Goal: Information Seeking & Learning: Learn about a topic

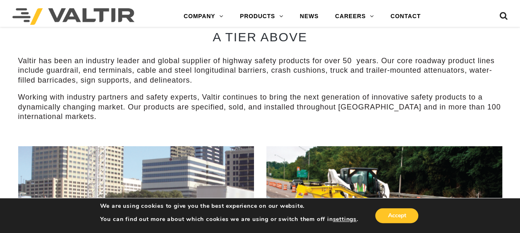
scroll to position [272, 0]
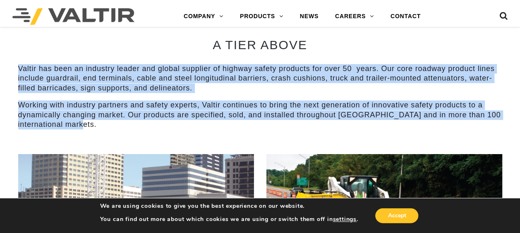
drag, startPoint x: 19, startPoint y: 69, endPoint x: 96, endPoint y: 123, distance: 94.4
click at [96, 123] on div "Valtir has been an industry leader and global supplier of highway safety produc…" at bounding box center [260, 96] width 484 height 65
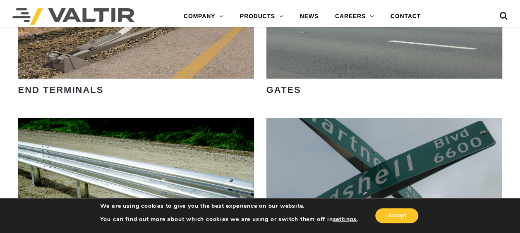
scroll to position [880, 0]
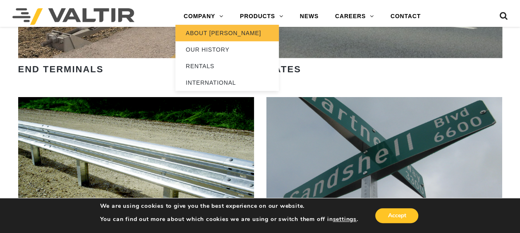
click at [192, 28] on link "ABOUT [PERSON_NAME]" at bounding box center [226, 33] width 103 height 17
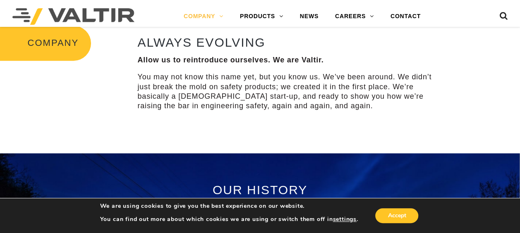
scroll to position [265, 0]
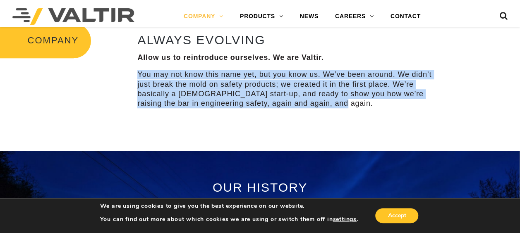
drag, startPoint x: 139, startPoint y: 73, endPoint x: 322, endPoint y: 103, distance: 185.7
click at [322, 103] on p "You may not know this name yet, but you know us. We’ve been around. We didn’t j…" at bounding box center [285, 89] width 297 height 39
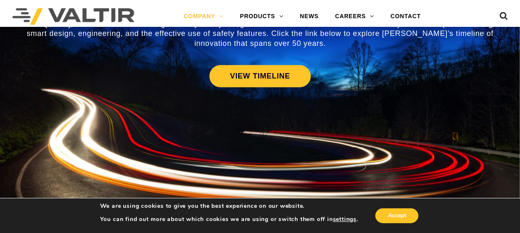
scroll to position [458, 0]
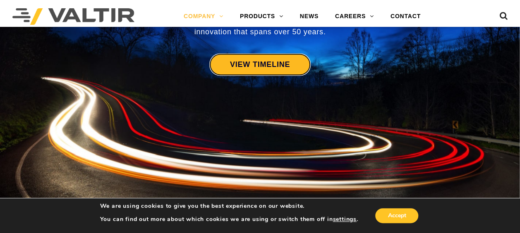
click at [291, 62] on link "VIEW TIMELINE" at bounding box center [259, 64] width 101 height 22
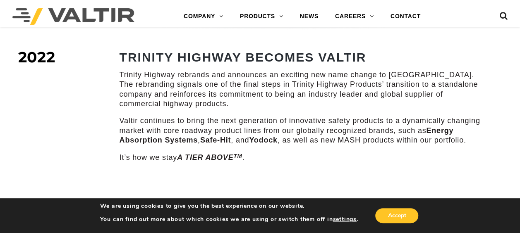
scroll to position [1195, 0]
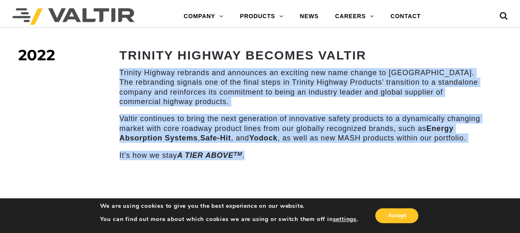
drag, startPoint x: 121, startPoint y: 61, endPoint x: 247, endPoint y: 148, distance: 153.4
click at [247, 148] on div "TRINITY HIGHWAY BECOMES VALTIR Trinity Highway rebrands and announces an exciti…" at bounding box center [303, 104] width 366 height 112
drag, startPoint x: 247, startPoint y: 148, endPoint x: 180, endPoint y: 80, distance: 95.7
copy div "Trinity Highway rebrands and announces an exciting new name change to Valtir. T…"
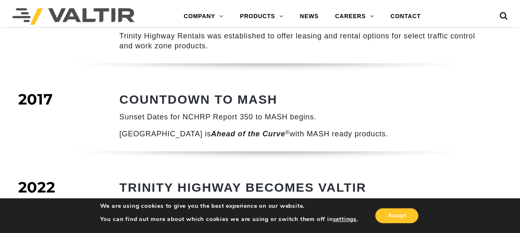
scroll to position [1046, 0]
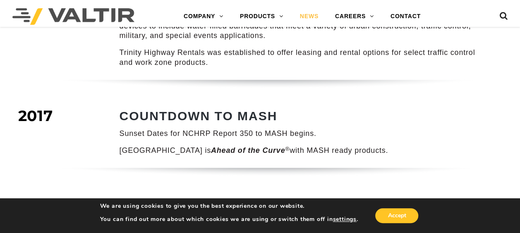
click at [307, 19] on link "NEWS" at bounding box center [309, 16] width 35 height 17
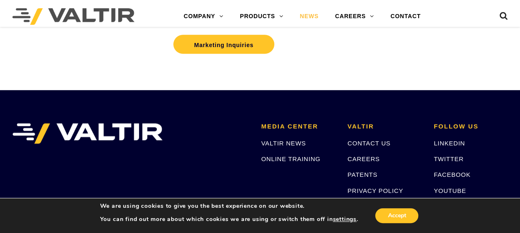
scroll to position [308, 0]
